Goal: Find specific page/section: Find specific page/section

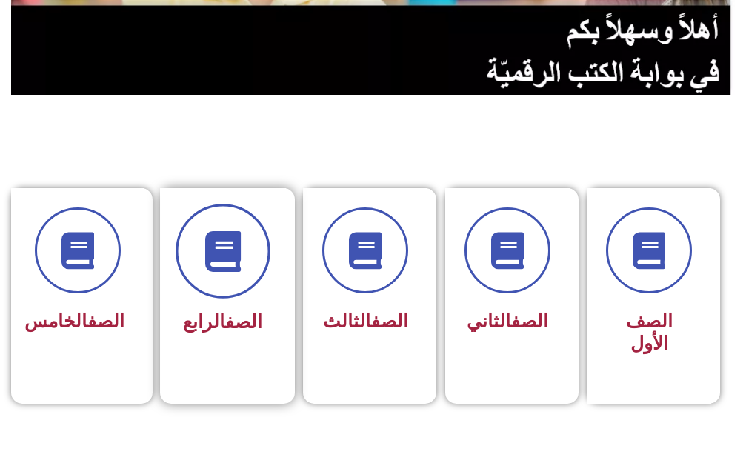
scroll to position [296, 0]
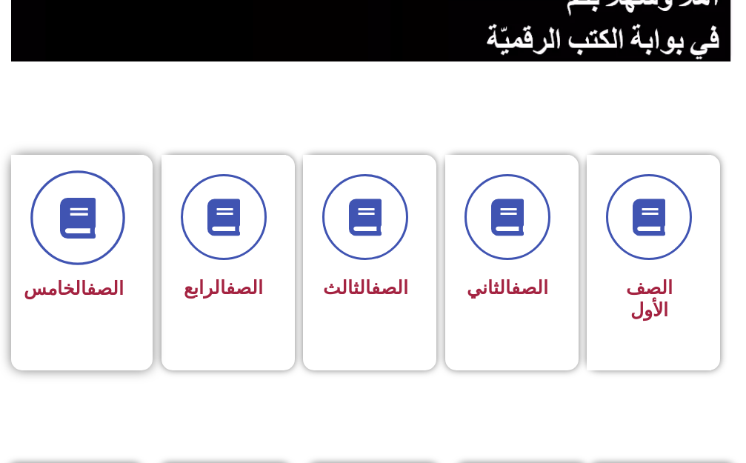
click at [48, 210] on span at bounding box center [77, 217] width 95 height 95
click at [92, 257] on span at bounding box center [77, 217] width 95 height 95
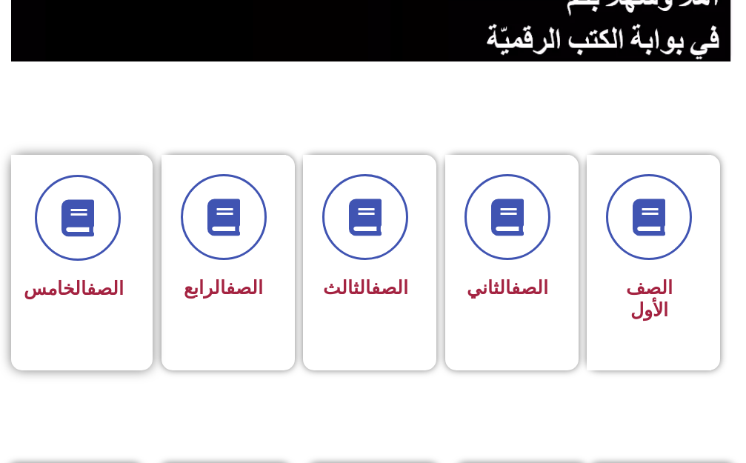
click at [95, 299] on span "الصف الخامس" at bounding box center [74, 288] width 100 height 21
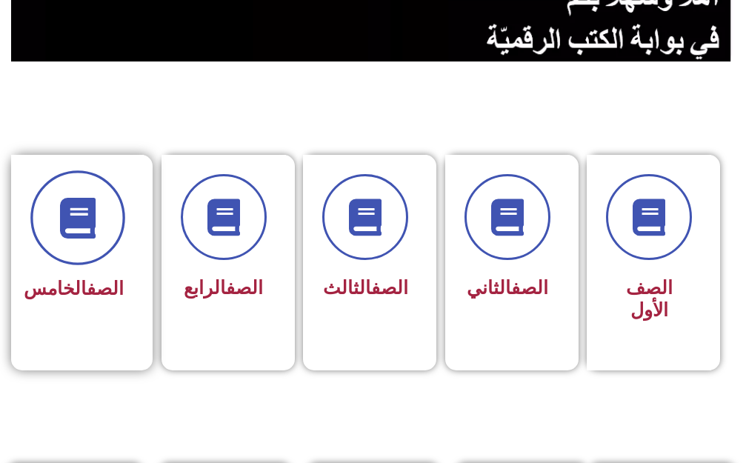
click at [99, 240] on span at bounding box center [77, 217] width 95 height 95
click at [91, 239] on span at bounding box center [77, 217] width 95 height 95
click at [89, 239] on span at bounding box center [77, 217] width 95 height 95
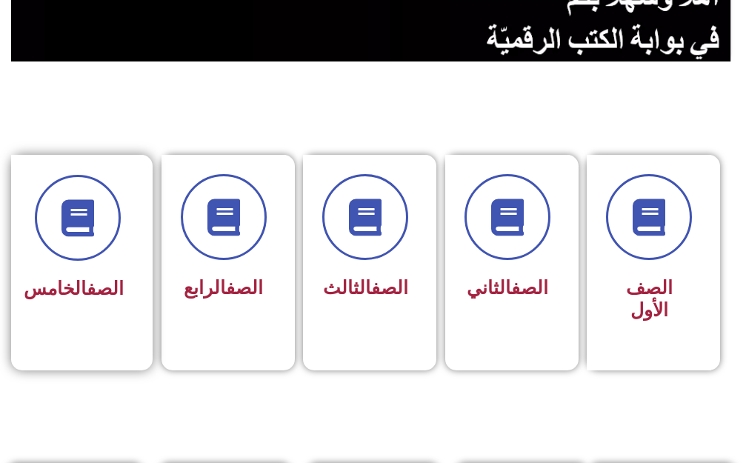
click at [87, 278] on link "الصف" at bounding box center [105, 288] width 37 height 21
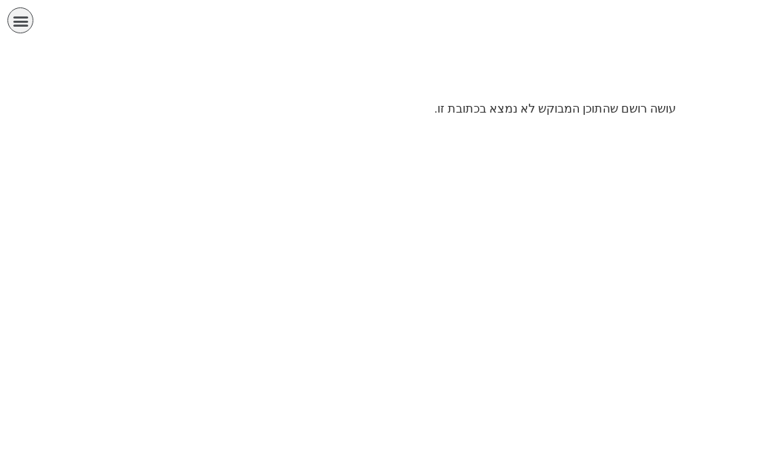
scroll to position [0, 29]
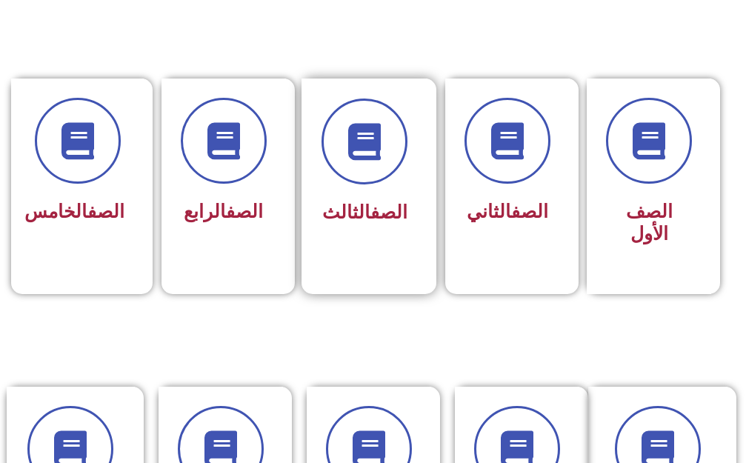
scroll to position [371, 0]
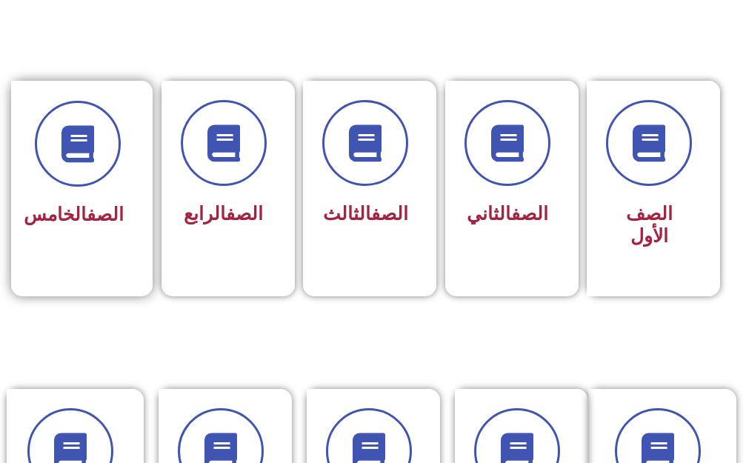
click at [87, 207] on link "الصف" at bounding box center [105, 214] width 37 height 21
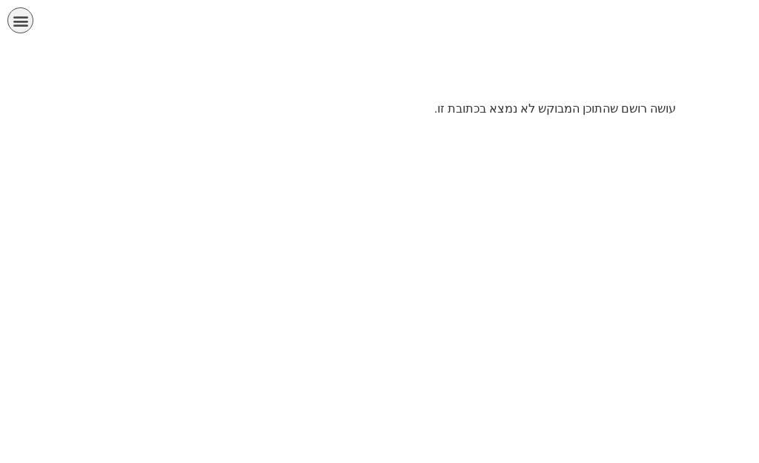
scroll to position [0, 29]
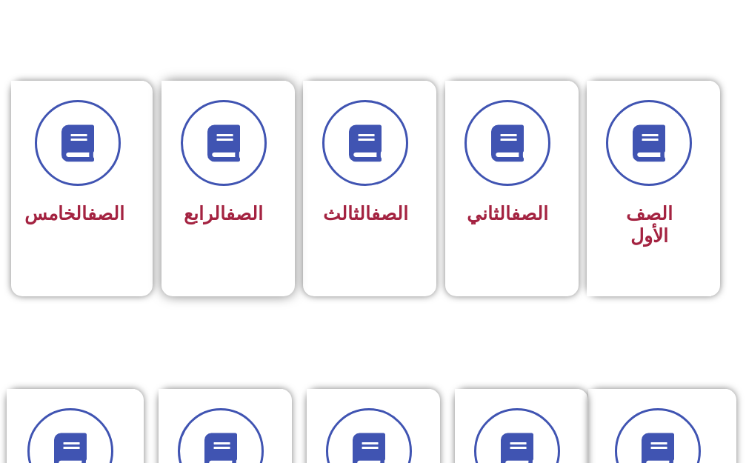
scroll to position [0, 29]
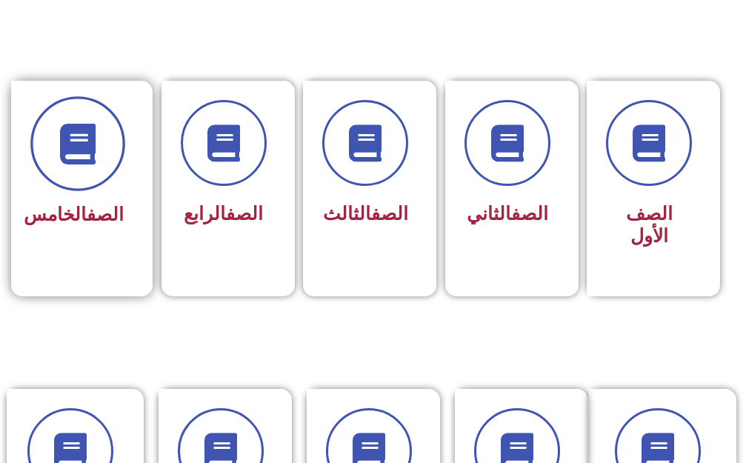
click at [84, 181] on span at bounding box center [77, 143] width 95 height 95
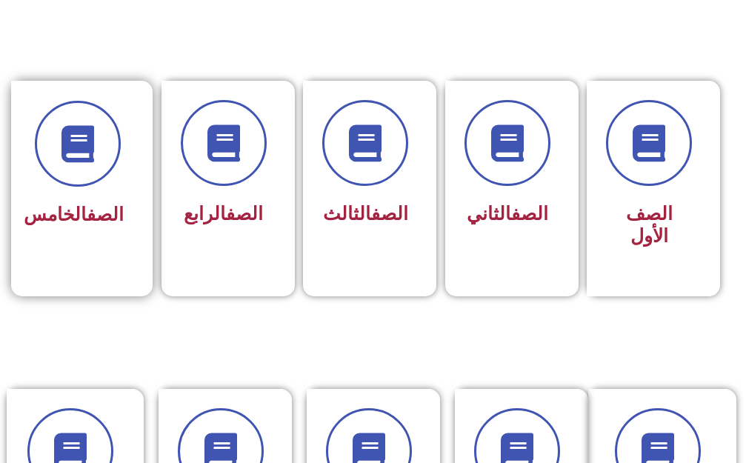
click at [82, 215] on span "الصف الخامس" at bounding box center [74, 214] width 100 height 21
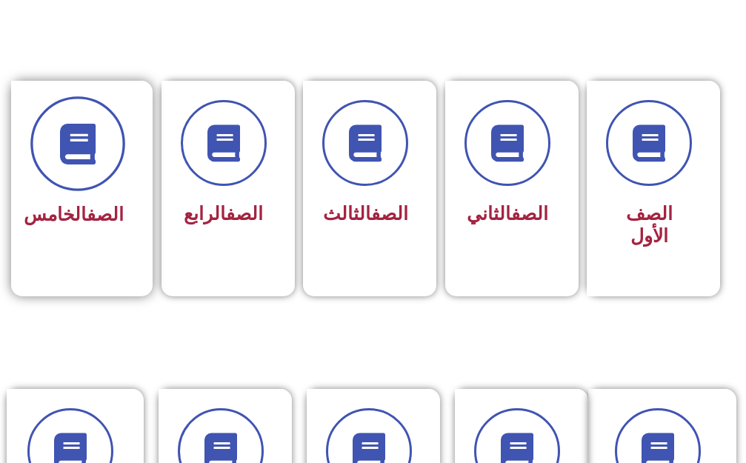
click at [82, 151] on icon at bounding box center [77, 143] width 41 height 41
click at [93, 176] on span at bounding box center [77, 143] width 95 height 95
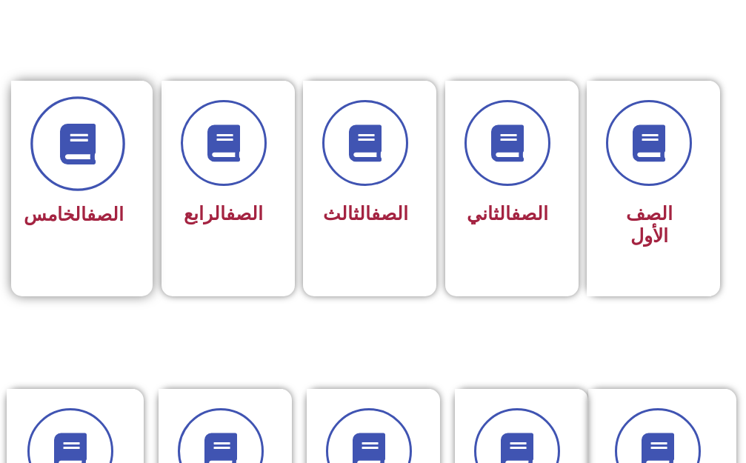
click at [95, 176] on span at bounding box center [77, 143] width 95 height 95
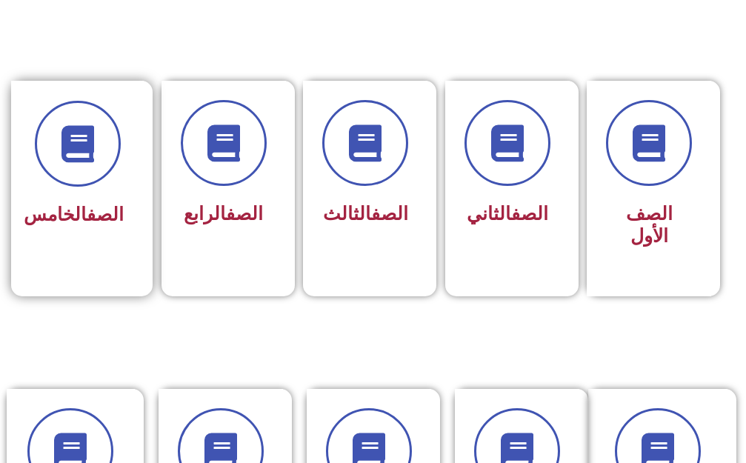
click at [87, 204] on link "الصف" at bounding box center [105, 214] width 37 height 21
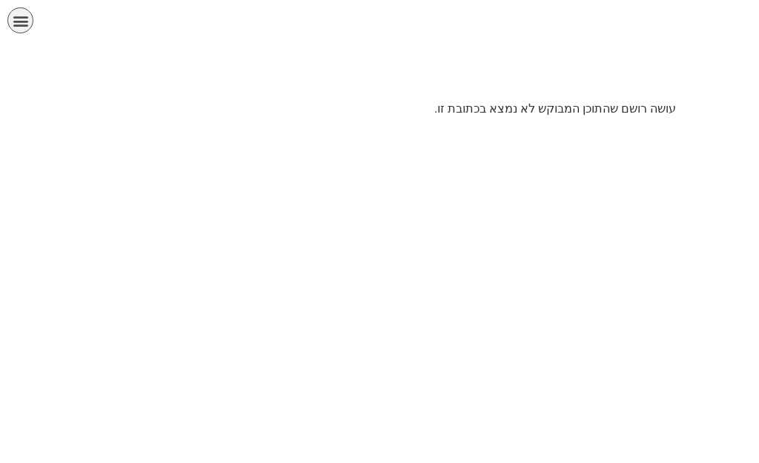
scroll to position [0, 29]
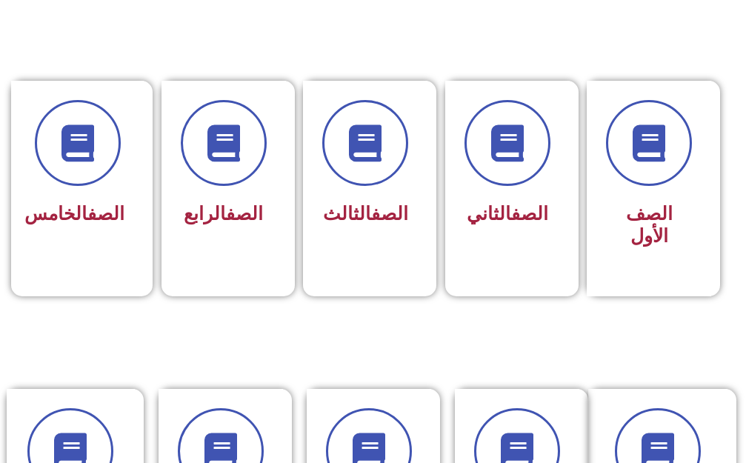
scroll to position [0, 29]
